Goal: Communication & Community: Answer question/provide support

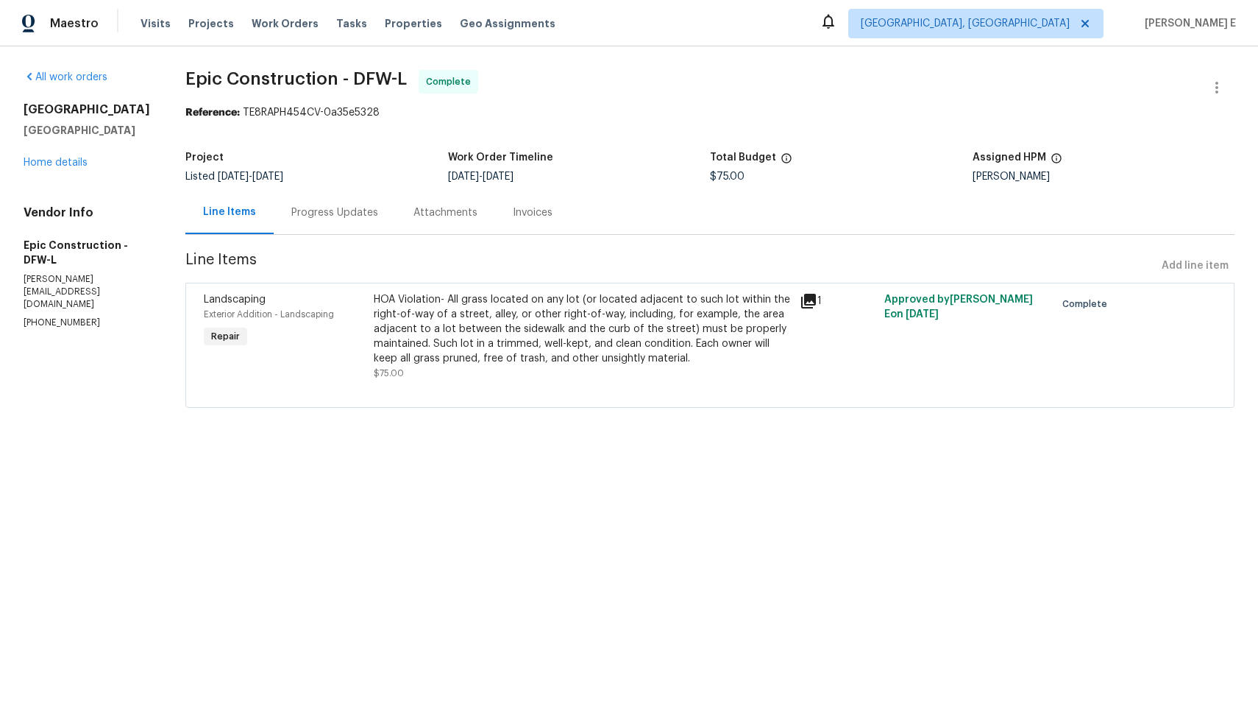
click at [330, 210] on div "Progress Updates" at bounding box center [334, 212] width 87 height 15
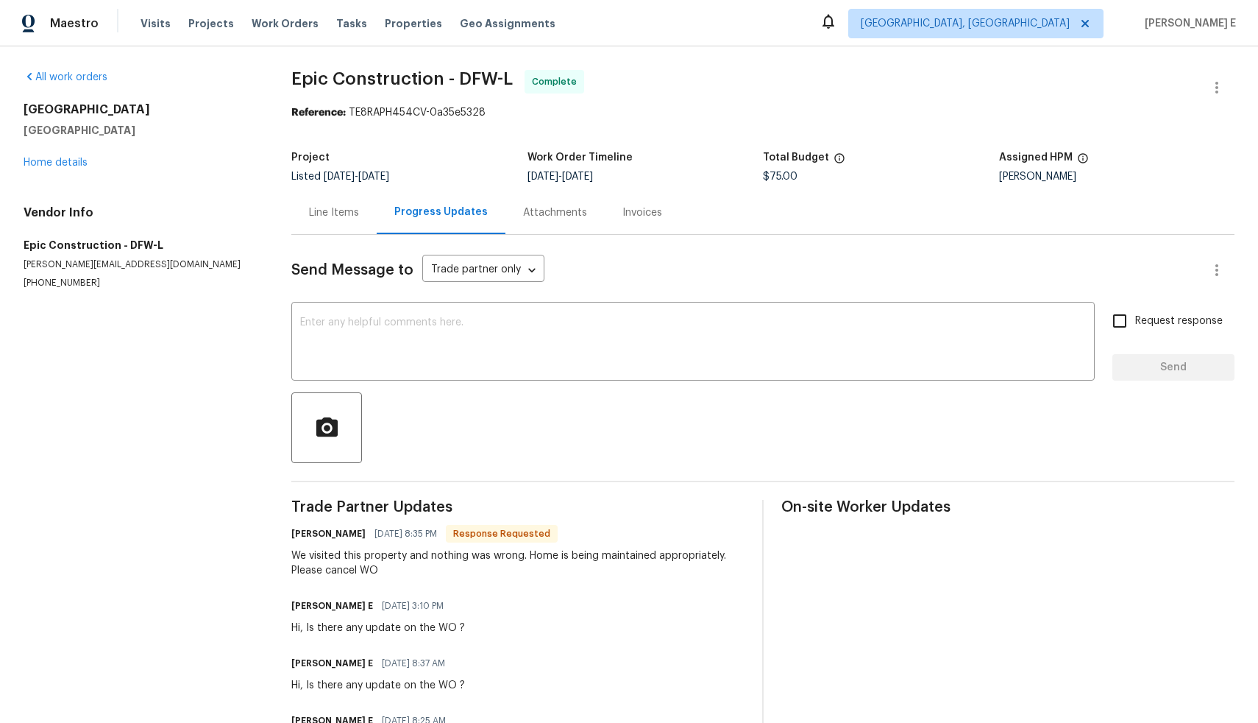
click at [330, 211] on div "Line Items" at bounding box center [334, 212] width 50 height 15
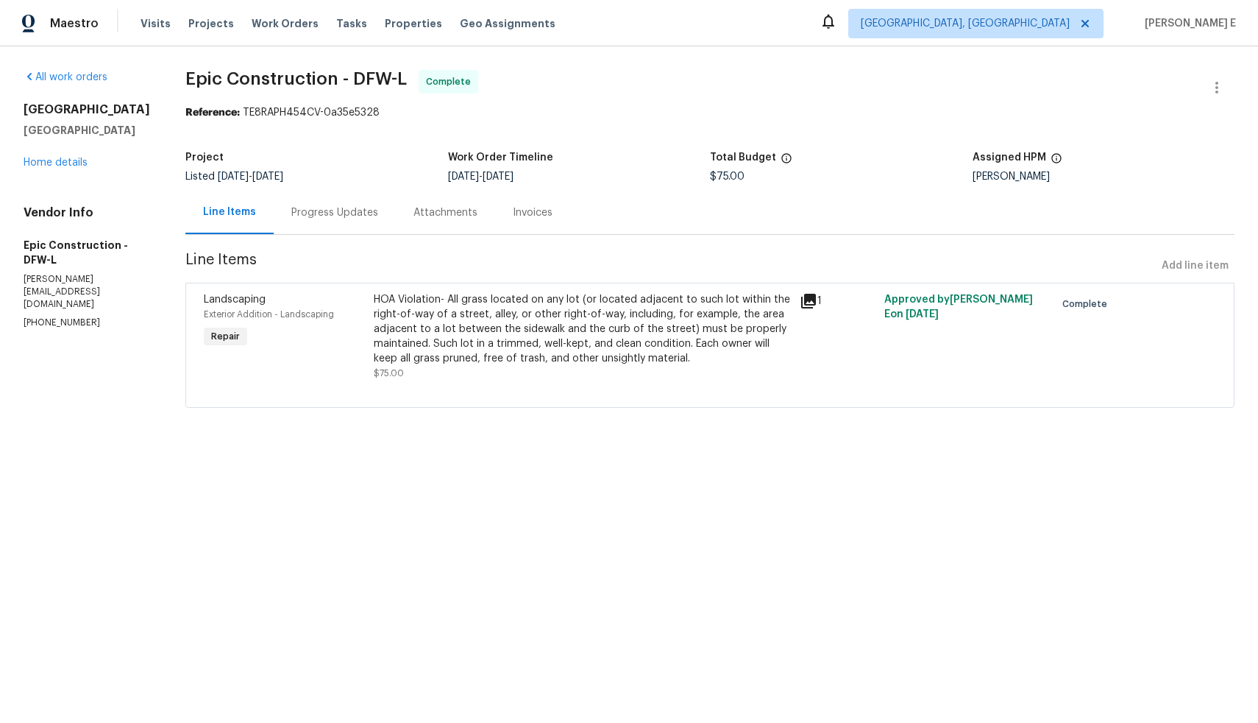
click at [339, 206] on div "Progress Updates" at bounding box center [334, 212] width 87 height 15
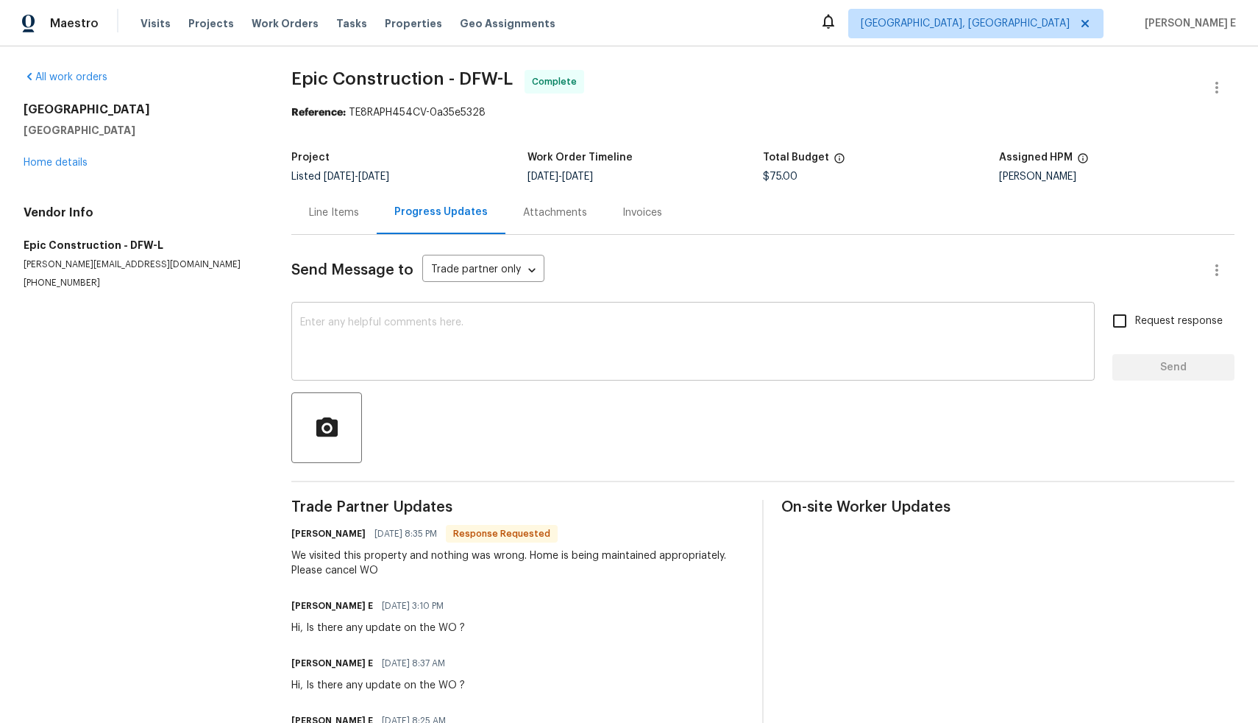
click at [418, 345] on textarea at bounding box center [693, 343] width 786 height 52
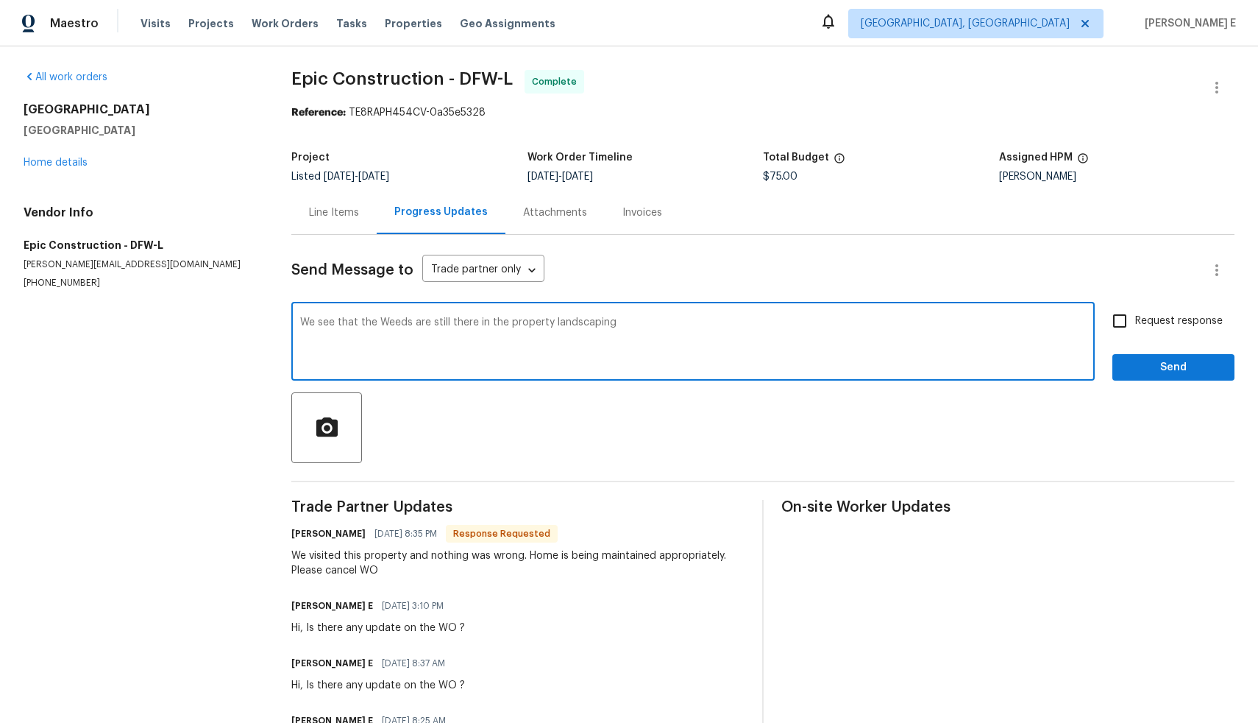
type textarea "We see that the Weeds are still there in the property landscaping"
click at [1116, 322] on input "Request response" at bounding box center [1119, 320] width 31 height 31
checkbox input "true"
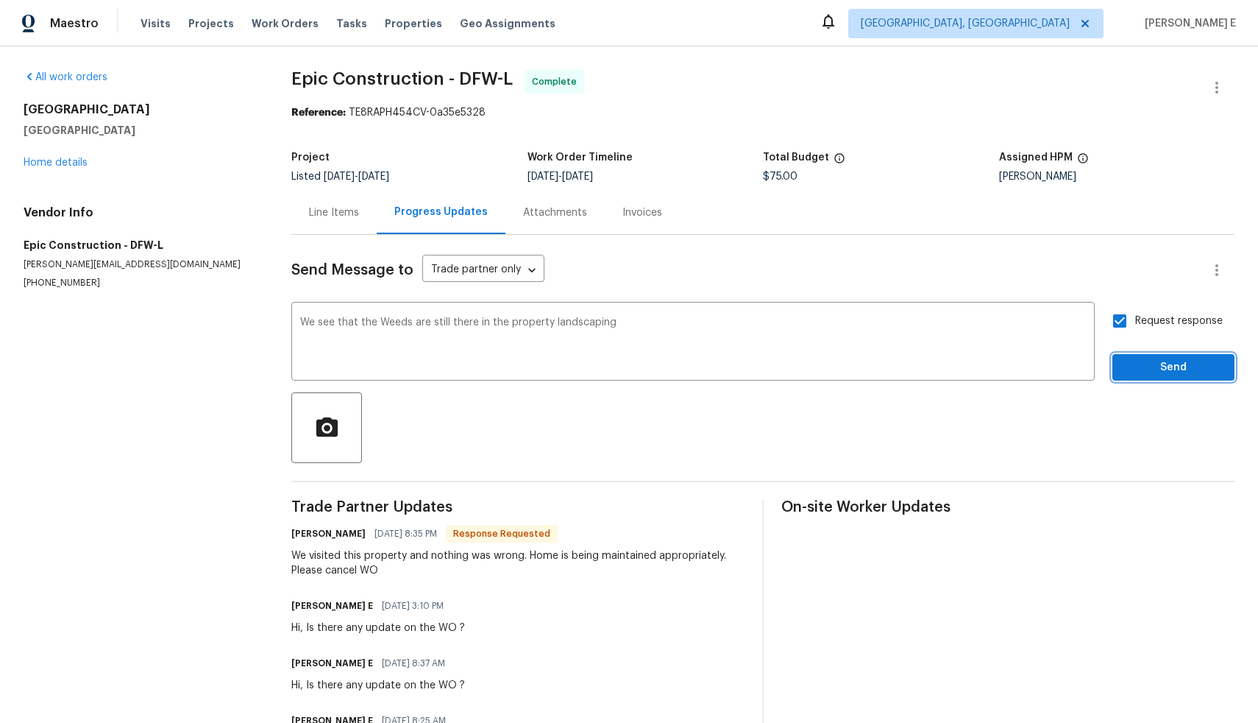
click at [1138, 363] on span "Send" at bounding box center [1173, 367] width 99 height 18
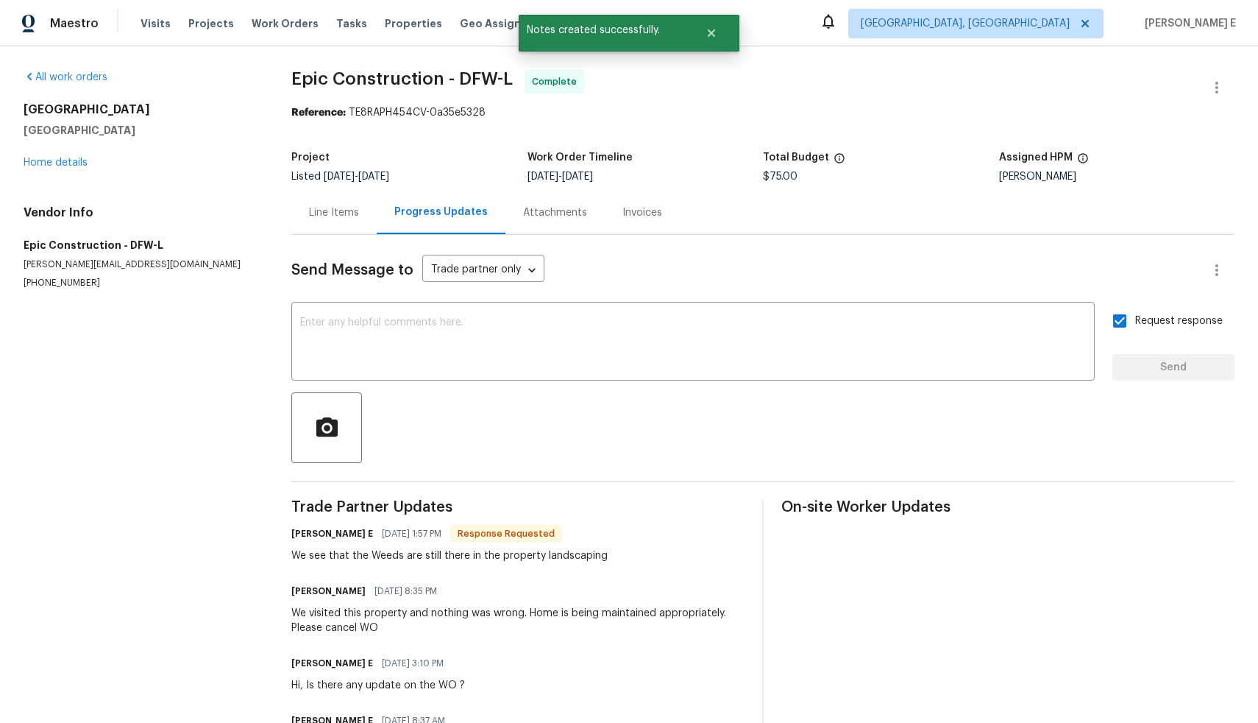
click at [322, 223] on div "Line Items" at bounding box center [333, 212] width 85 height 43
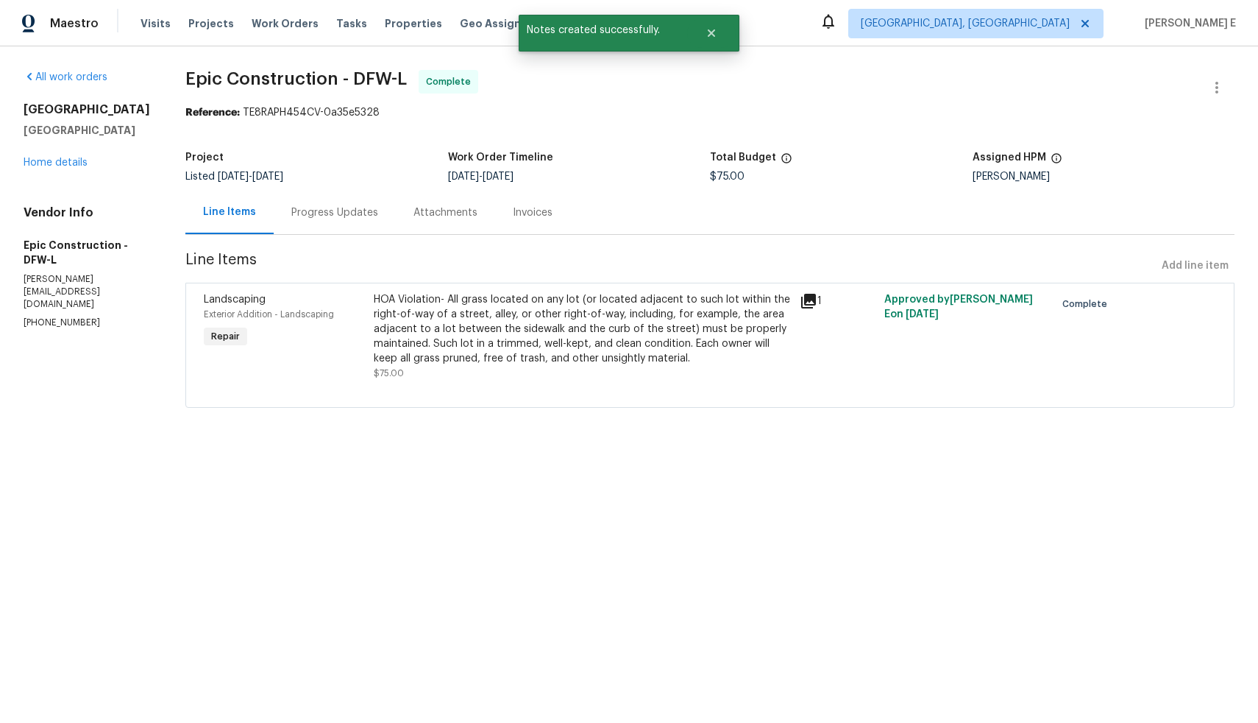
click at [675, 375] on div "HOA Violation- All grass located on any lot (or located adjacent to such lot wi…" at bounding box center [582, 336] width 416 height 88
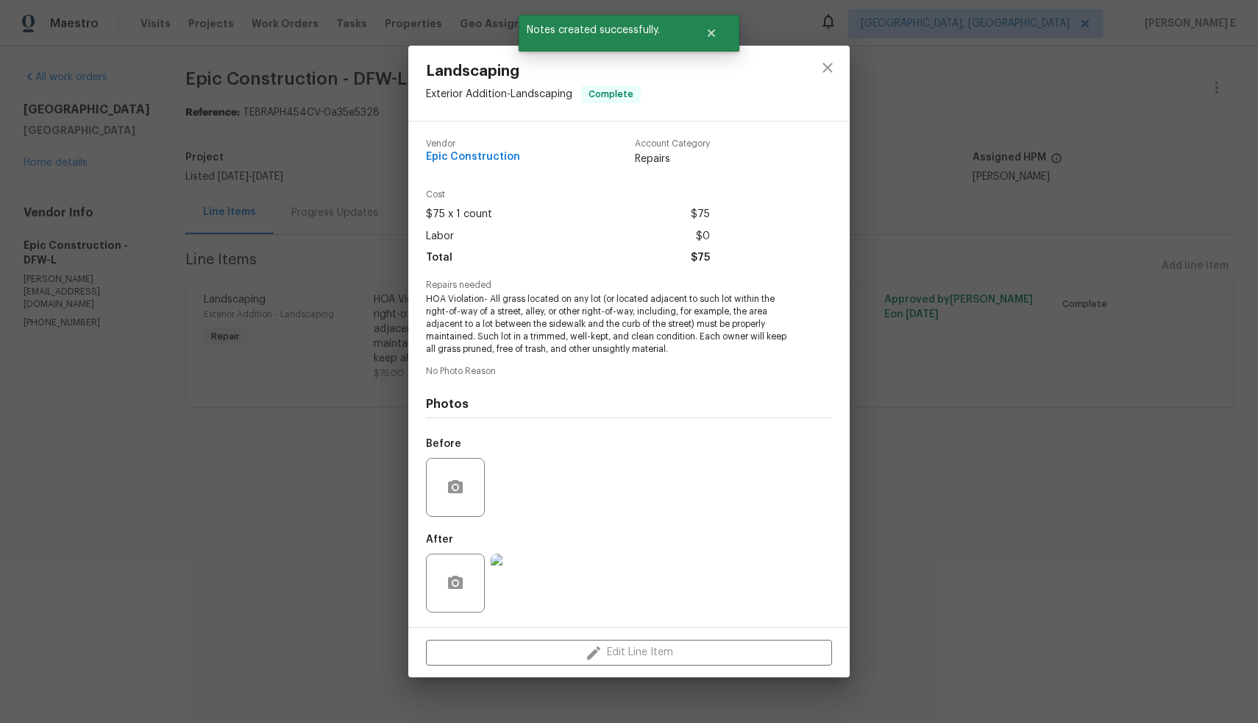
click at [979, 570] on div "Landscaping Exterior Addition - Landscaping Complete Vendor Epic Construction A…" at bounding box center [629, 361] width 1258 height 723
